Goal: Task Accomplishment & Management: Complete application form

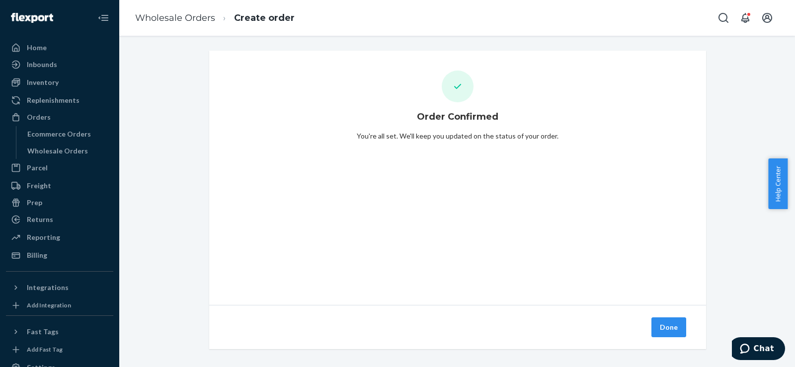
scroll to position [6, 0]
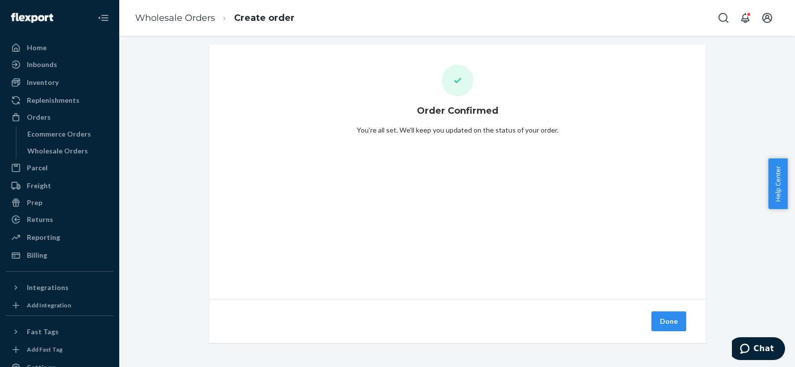
click at [659, 331] on div "Done" at bounding box center [457, 321] width 497 height 44
click at [660, 318] on button "Done" at bounding box center [668, 321] width 35 height 20
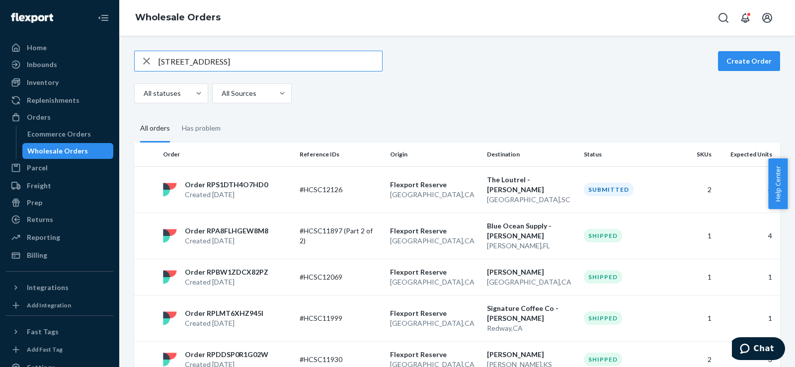
click at [42, 150] on div "Wholesale Orders" at bounding box center [57, 151] width 61 height 10
click at [762, 58] on button "Create Order" at bounding box center [749, 61] width 62 height 20
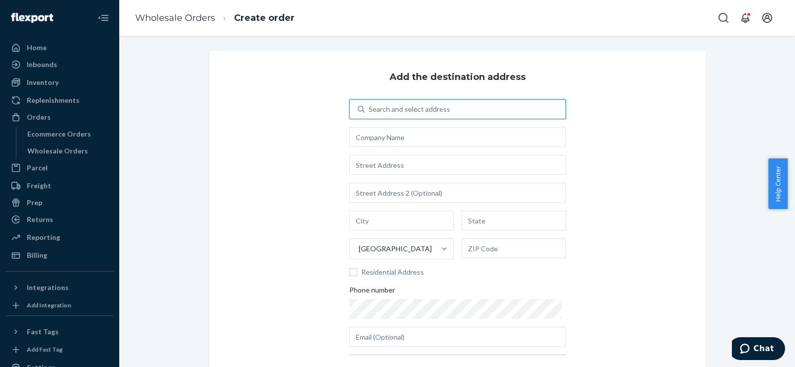
click at [412, 109] on div "Search and select address" at bounding box center [408, 109] width 81 height 10
click at [369, 109] on input "0 results available. Use Up and Down to choose options, press Enter to select t…" at bounding box center [368, 109] width 1 height 10
paste input "[STREET_ADDRESS]"
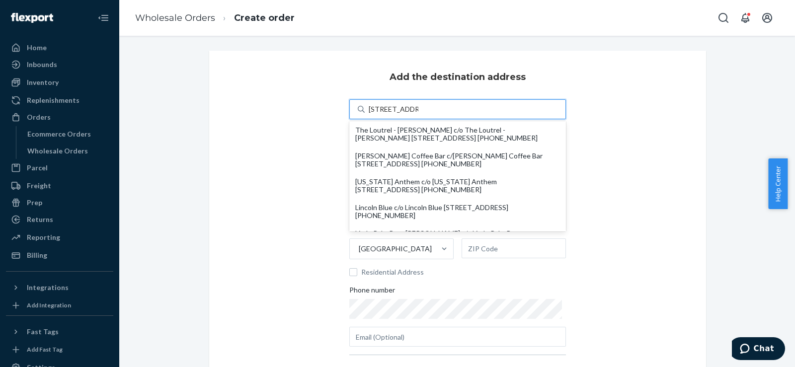
click at [412, 109] on input "[STREET_ADDRESS]" at bounding box center [393, 109] width 50 height 10
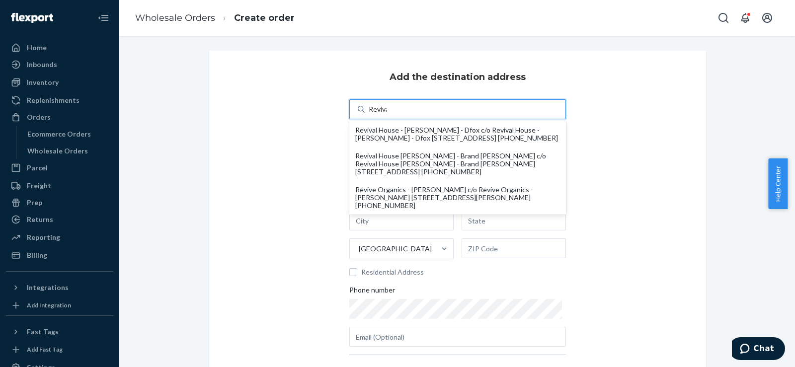
type input "Revival"
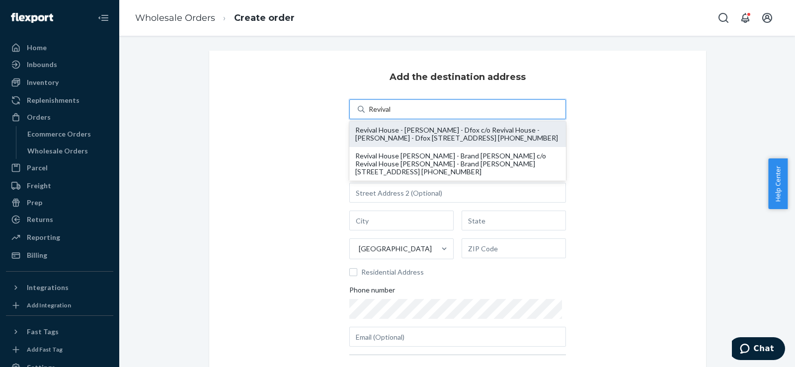
click at [418, 133] on div "Revival House - [PERSON_NAME] - Dfox c/o Revival House - [PERSON_NAME] - Dfox […" at bounding box center [457, 134] width 205 height 16
click at [392, 114] on input "Revival" at bounding box center [379, 109] width 23 height 10
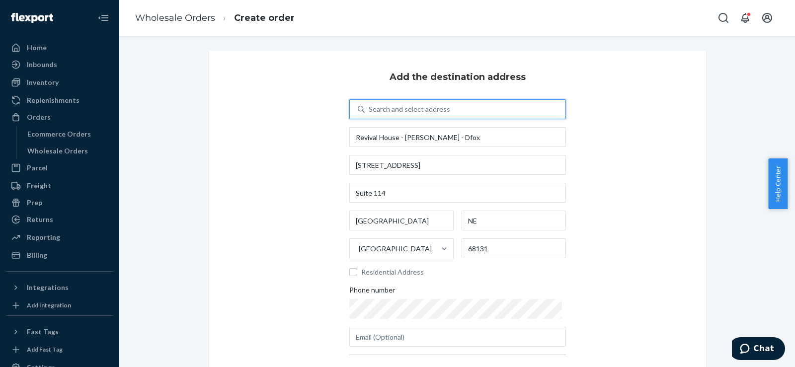
scroll to position [110, 0]
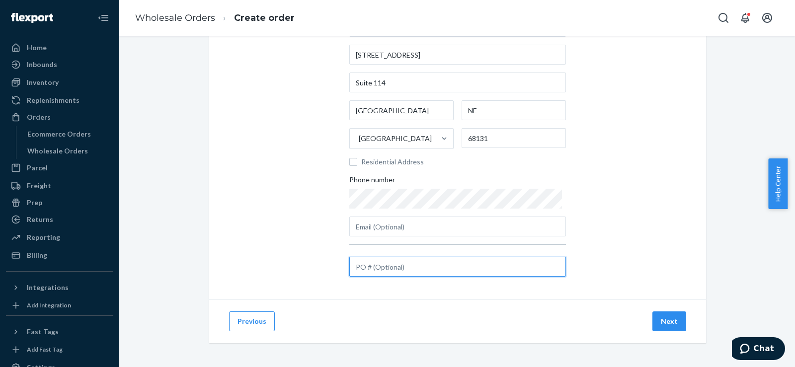
click at [410, 270] on input "text" at bounding box center [457, 267] width 217 height 20
paste input "#HCSC12128"
type input "#HCSC12128"
click at [667, 322] on button "Next" at bounding box center [669, 321] width 34 height 20
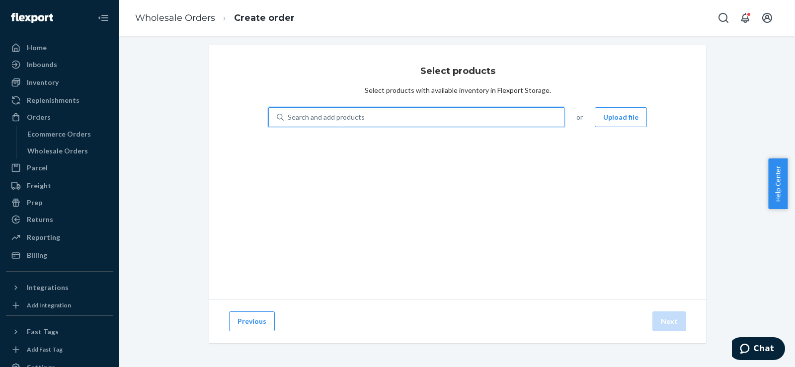
click at [300, 116] on div "Search and add products" at bounding box center [326, 117] width 77 height 10
click at [289, 116] on input "0 results available. Use Up and Down to choose options, press Enter to select t…" at bounding box center [288, 117] width 1 height 10
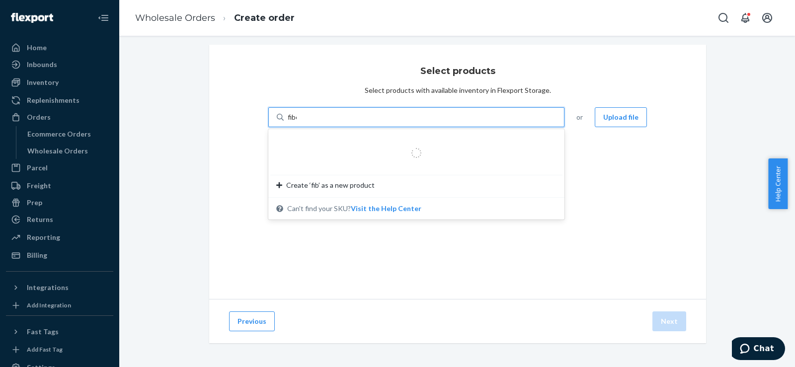
type input "fiber"
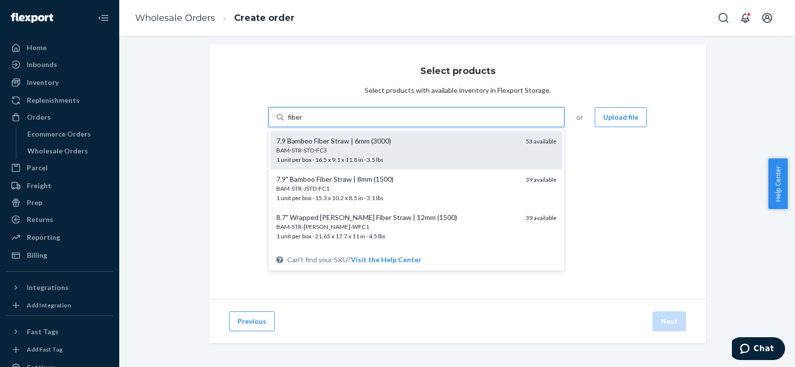
click at [291, 140] on div "7.9 Bamboo Fiber Straw | 6mm (3000)" at bounding box center [396, 141] width 241 height 10
click at [291, 122] on input "fiber" at bounding box center [295, 117] width 15 height 10
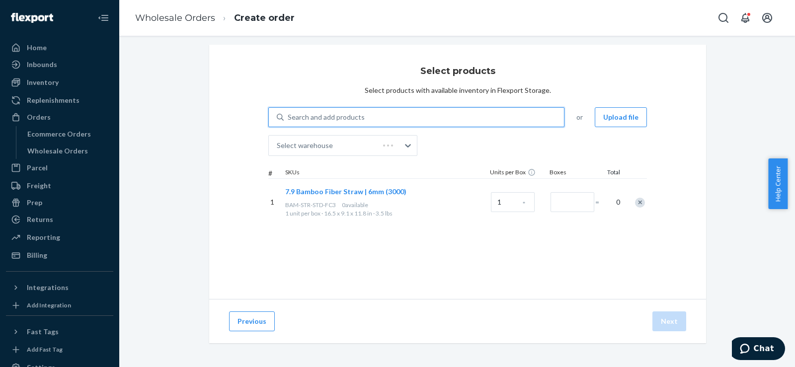
click at [296, 116] on div "Search and add products" at bounding box center [326, 117] width 77 height 10
click at [289, 116] on input "fiber" at bounding box center [288, 117] width 1 height 10
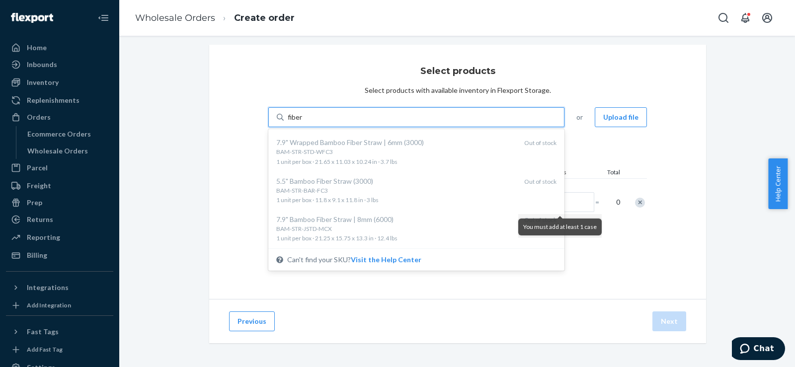
scroll to position [391, 0]
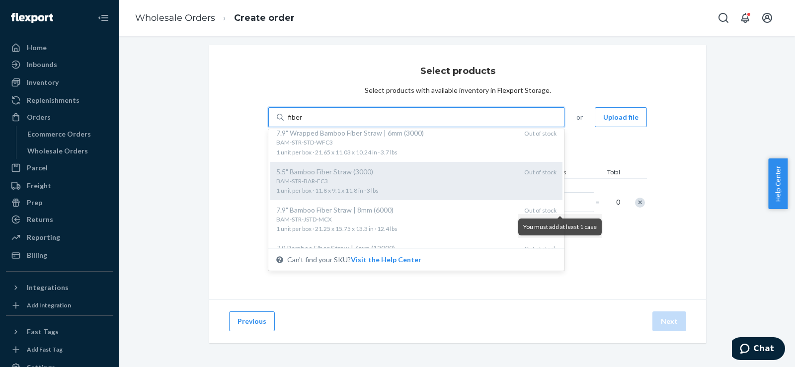
click at [383, 171] on div "5.5" Bamboo Fiber Straw (3000)" at bounding box center [396, 172] width 240 height 10
click at [303, 122] on input "fiber" at bounding box center [295, 117] width 15 height 10
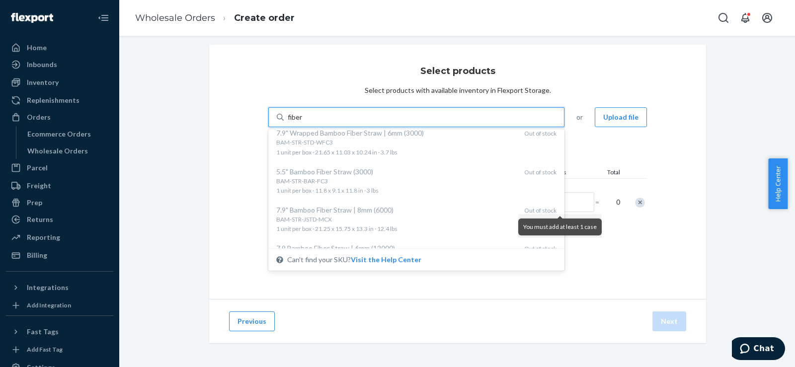
type input "fiber"
click at [317, 102] on div "Select products Select products with available inventory in Flexport Storage. o…" at bounding box center [457, 172] width 497 height 254
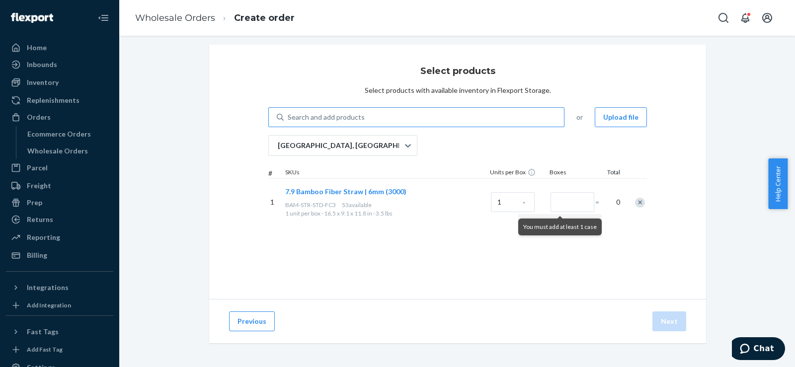
click at [311, 107] on div "Search and add products fiber" at bounding box center [416, 117] width 296 height 20
click at [289, 112] on input "fiber" at bounding box center [288, 117] width 1 height 10
type input "f"
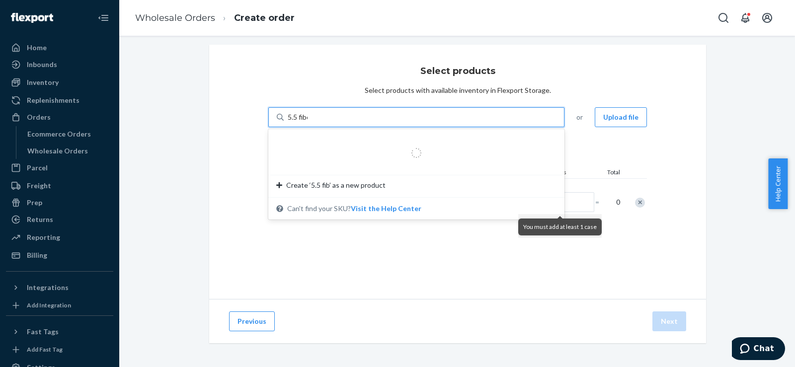
type input "5.5 fiber"
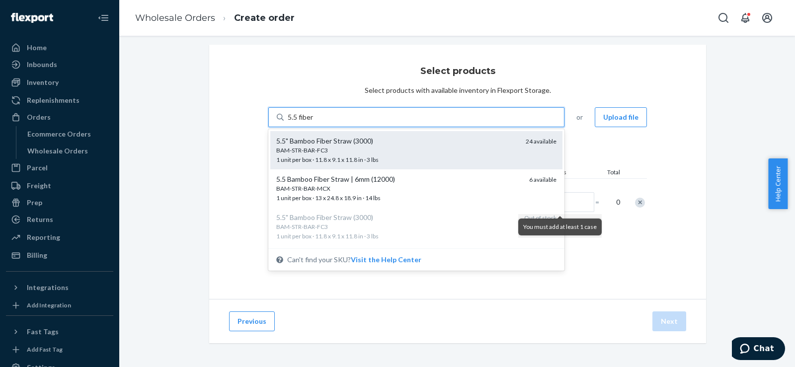
click at [317, 149] on div "BAM-STR-BAR-FC3" at bounding box center [396, 150] width 241 height 8
click at [314, 122] on input "5.5 fiber" at bounding box center [301, 117] width 26 height 10
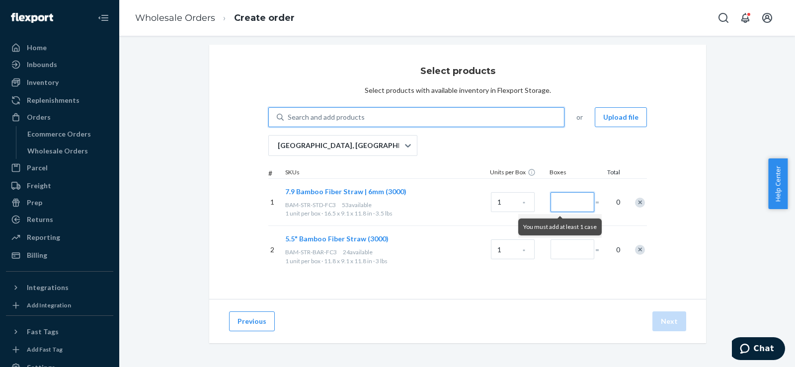
click at [559, 201] on input "Number of boxes" at bounding box center [572, 202] width 44 height 20
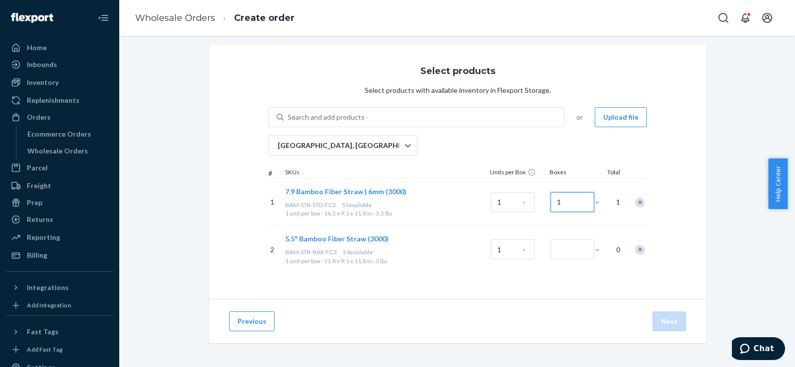
type input "1"
click at [569, 251] on input "Number of boxes" at bounding box center [572, 249] width 44 height 20
type input "1"
click at [661, 313] on button "Next" at bounding box center [669, 321] width 34 height 20
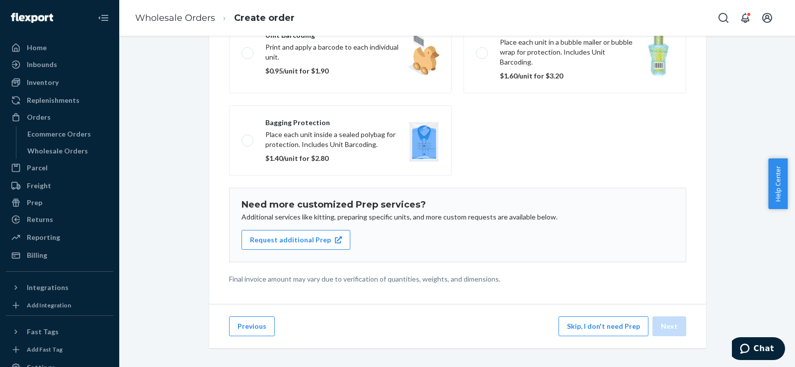
scroll to position [147, 0]
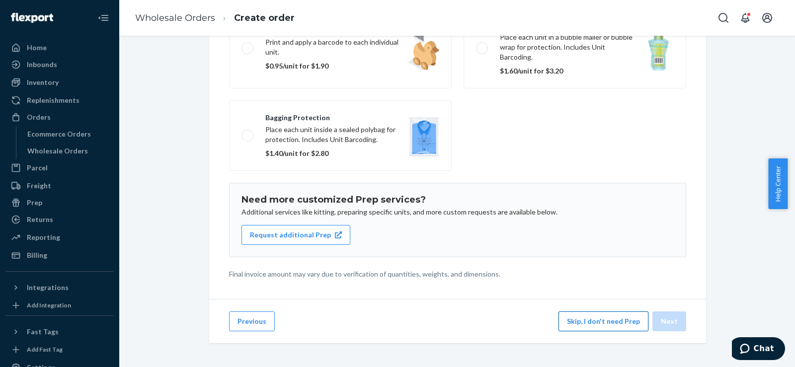
click at [587, 320] on button "Skip, I don't need Prep" at bounding box center [603, 321] width 90 height 20
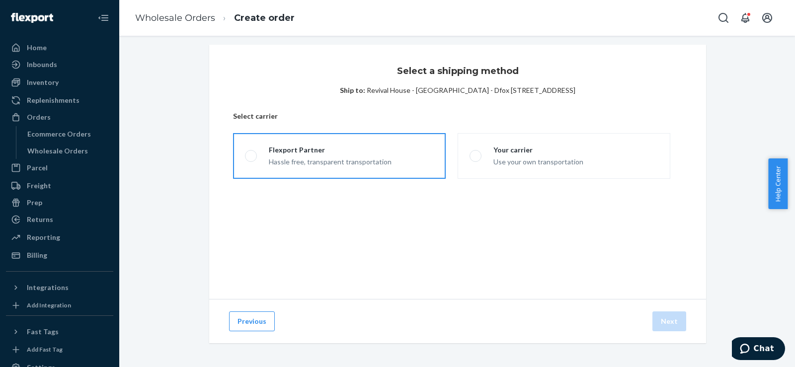
click at [327, 149] on div "Flexport Partner" at bounding box center [330, 150] width 123 height 10
click at [251, 153] on input "Flexport Partner Hassle free, transparent transportation" at bounding box center [248, 156] width 6 height 6
radio input "true"
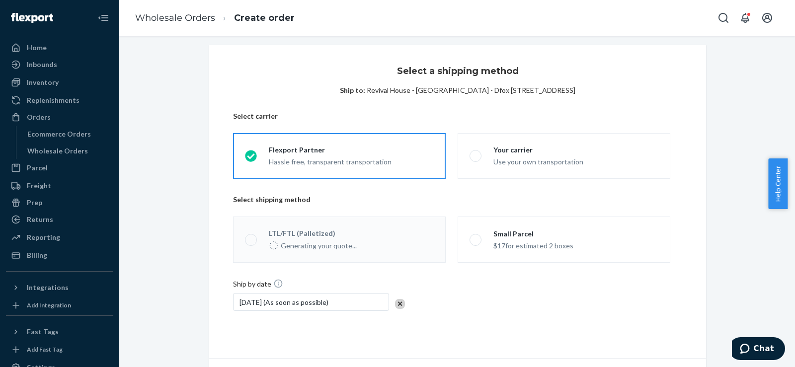
click at [500, 243] on div "$17 for estimated 2 boxes" at bounding box center [533, 245] width 80 height 12
click at [476, 243] on input "Small Parcel $17 for estimated 2 boxes" at bounding box center [472, 239] width 6 height 6
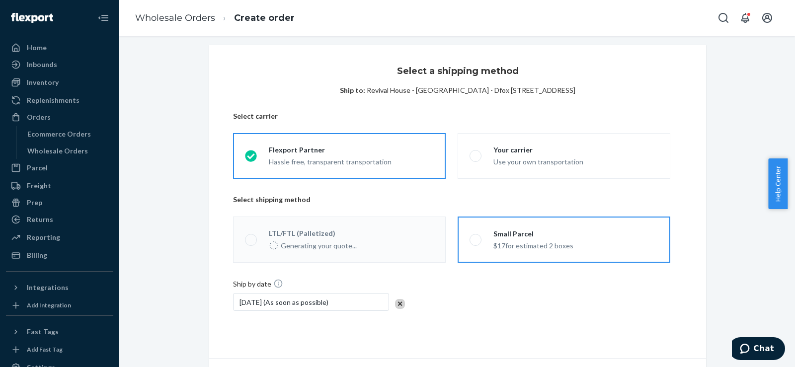
radio input "true"
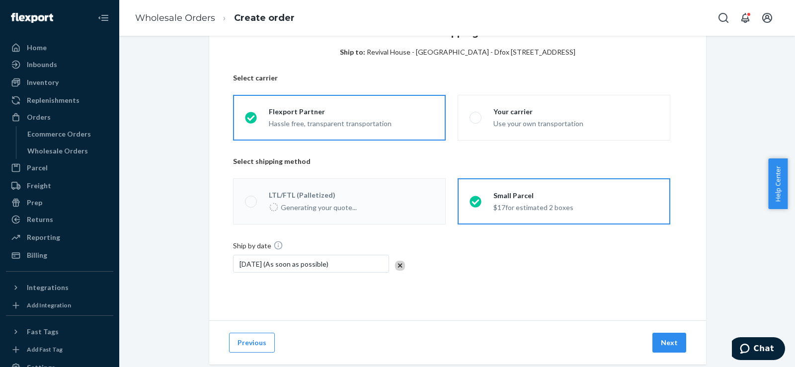
scroll to position [66, 0]
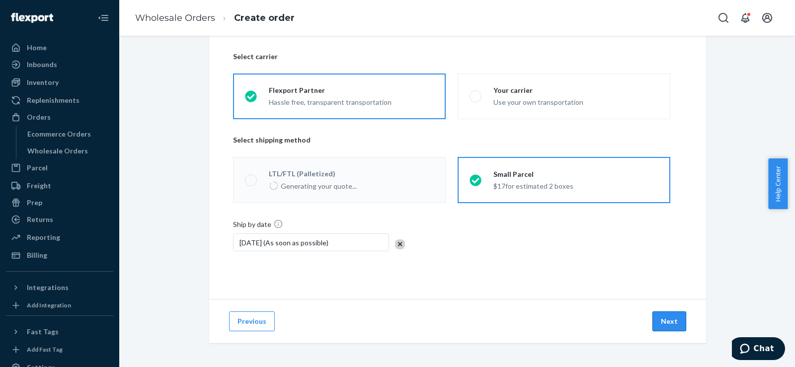
click at [659, 326] on button "Next" at bounding box center [669, 321] width 34 height 20
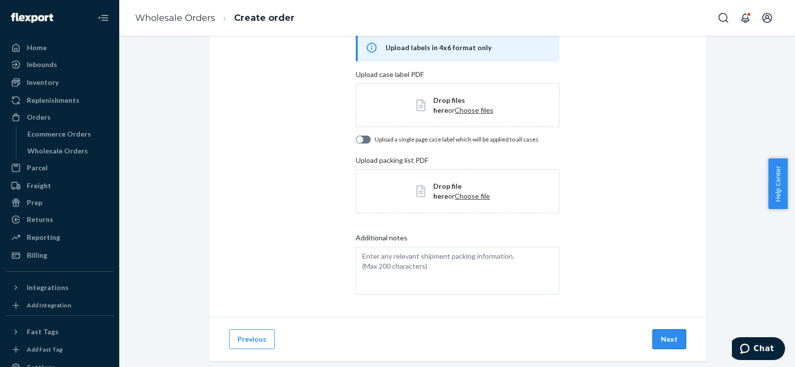
click at [661, 335] on button "Next" at bounding box center [669, 339] width 34 height 20
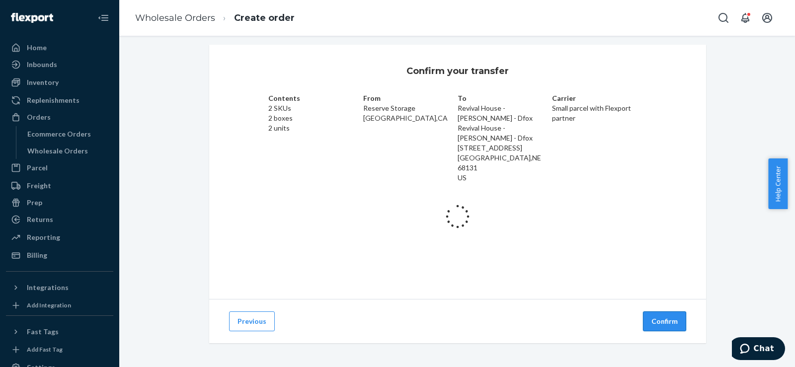
scroll to position [43, 0]
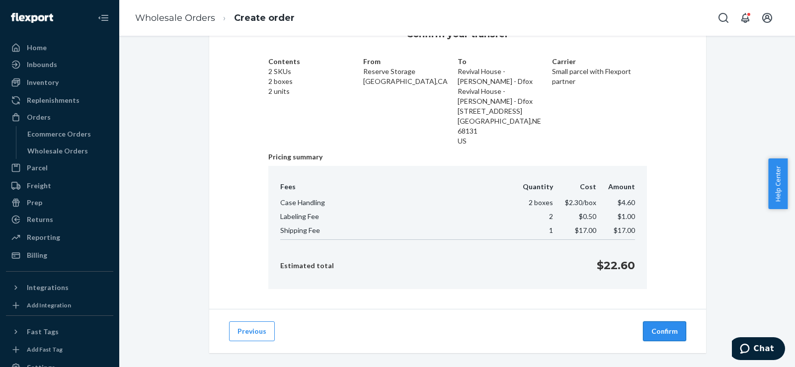
click at [655, 321] on button "Confirm" at bounding box center [664, 331] width 43 height 20
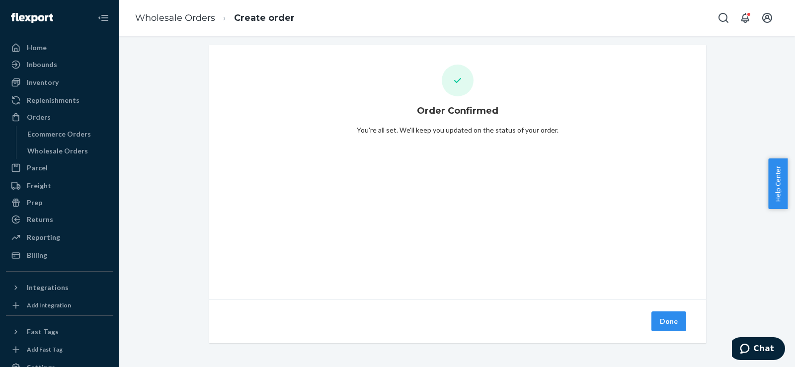
click at [659, 320] on button "Done" at bounding box center [668, 321] width 35 height 20
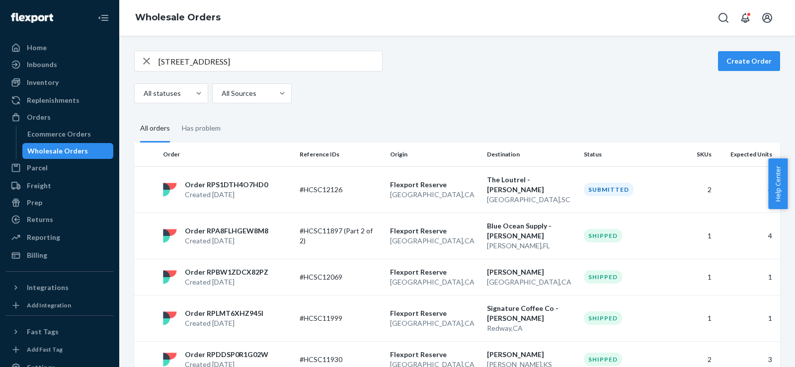
click at [147, 62] on icon "button" at bounding box center [146, 61] width 7 height 7
